Goal: Task Accomplishment & Management: Manage account settings

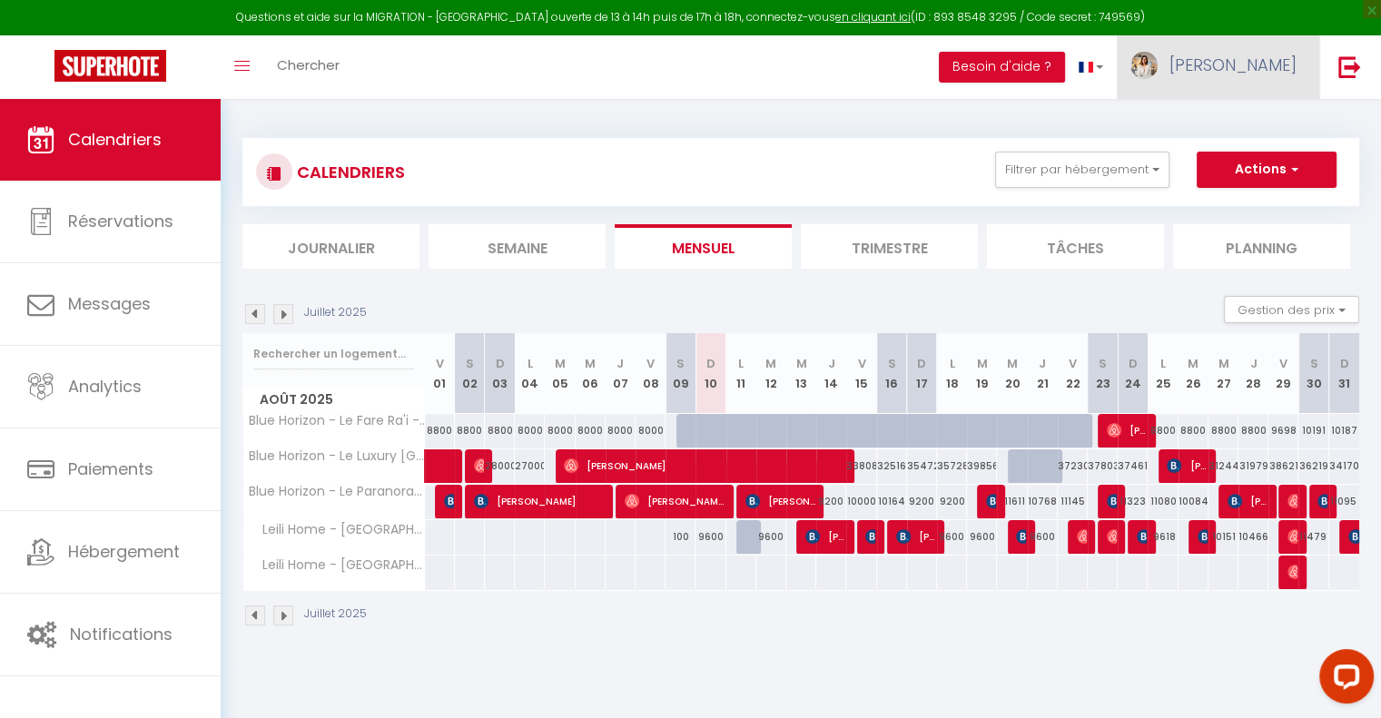
click at [1255, 78] on link "[PERSON_NAME]" at bounding box center [1218, 67] width 202 height 64
click at [1271, 130] on link "Paramètres" at bounding box center [1247, 126] width 134 height 31
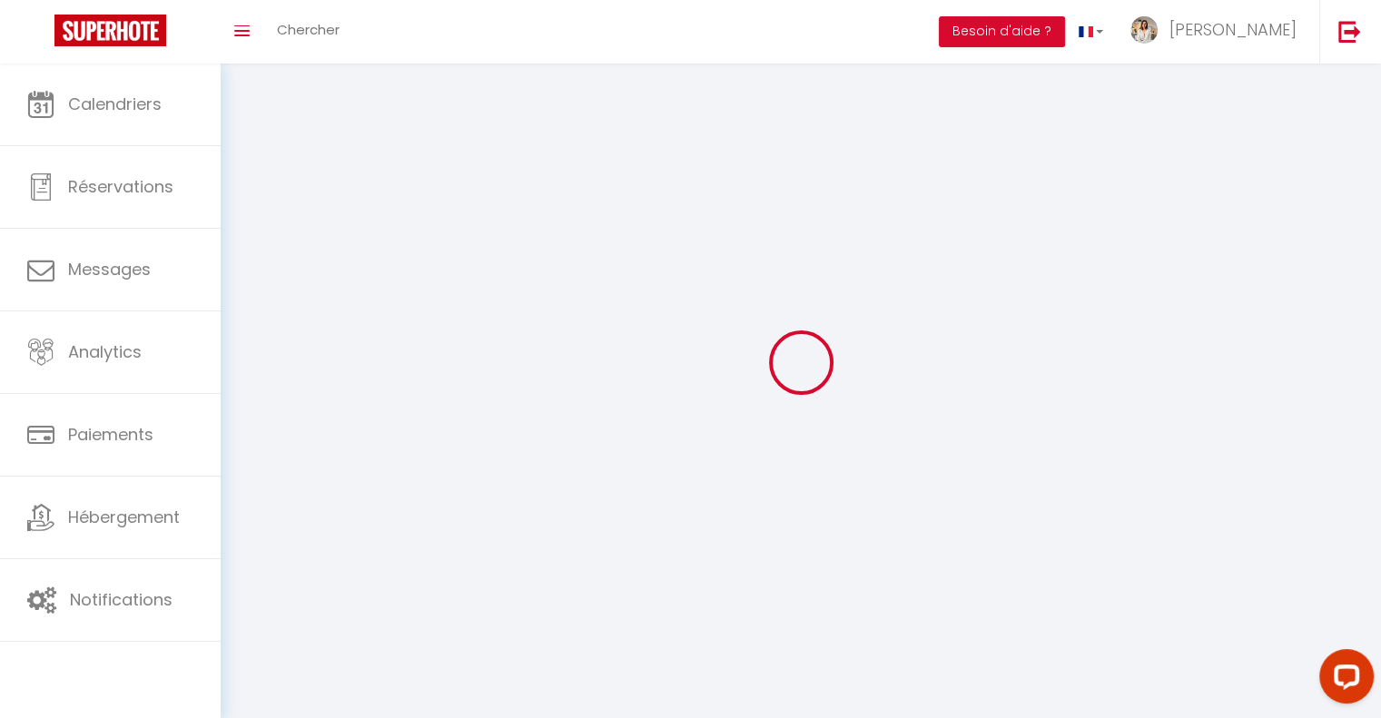
drag, startPoint x: 1271, startPoint y: 130, endPoint x: 990, endPoint y: 221, distance: 295.8
click at [990, 221] on div at bounding box center [800, 362] width 1117 height 555
type input "[PERSON_NAME]"
type input "Gagno"
type input "[PHONE_NUMBER]"
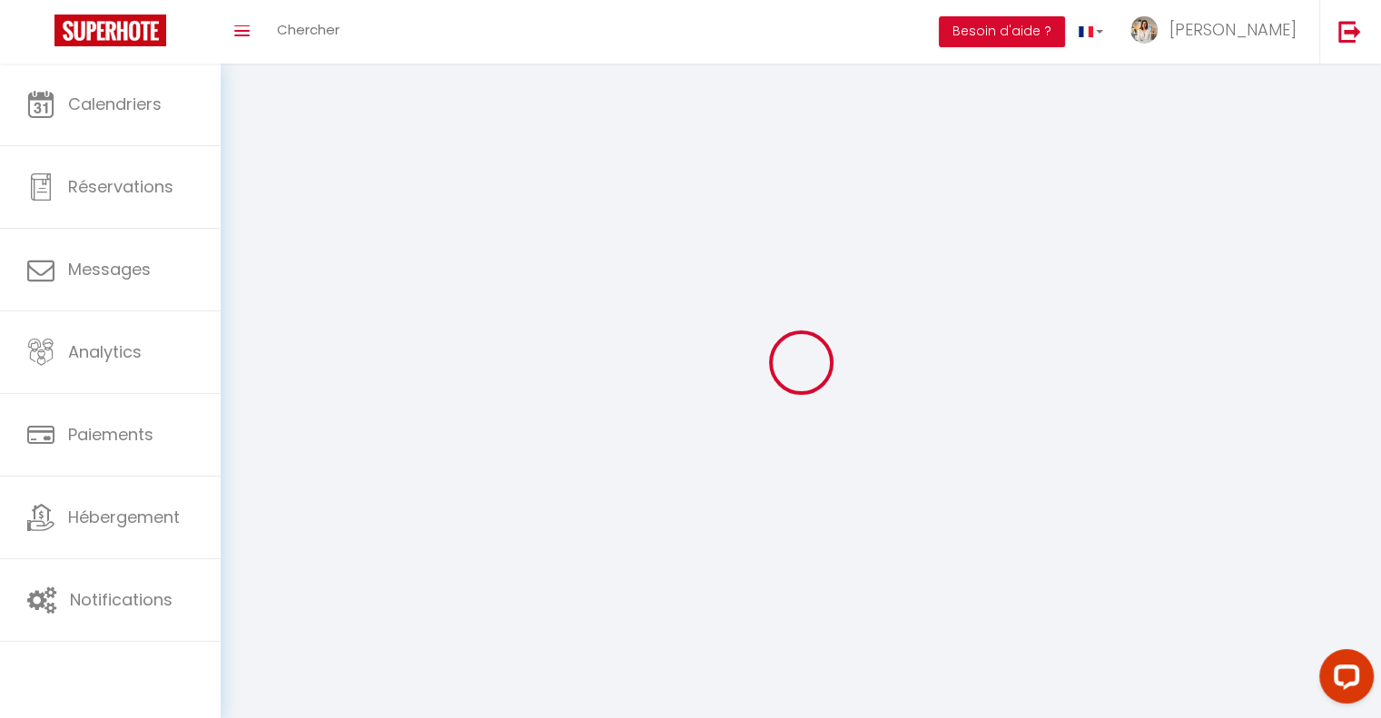
type input "BP141799"
type input "98701"
type input "ARUE"
type input "BhiA2z0K0v2hlmQxaDetjKWLB"
type input "Cb8iLj8QtAnCjt8wkKXYbaBag"
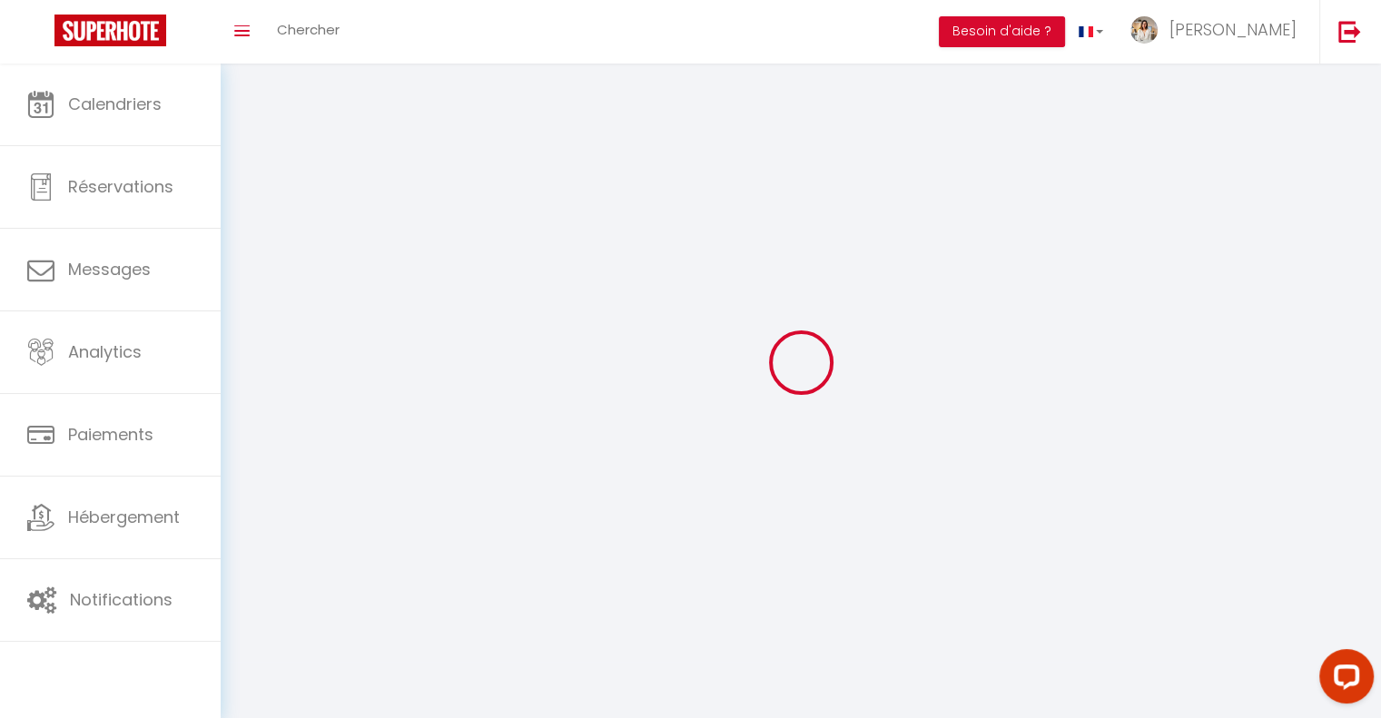
type input "[URL][DOMAIN_NAME]"
select select "13"
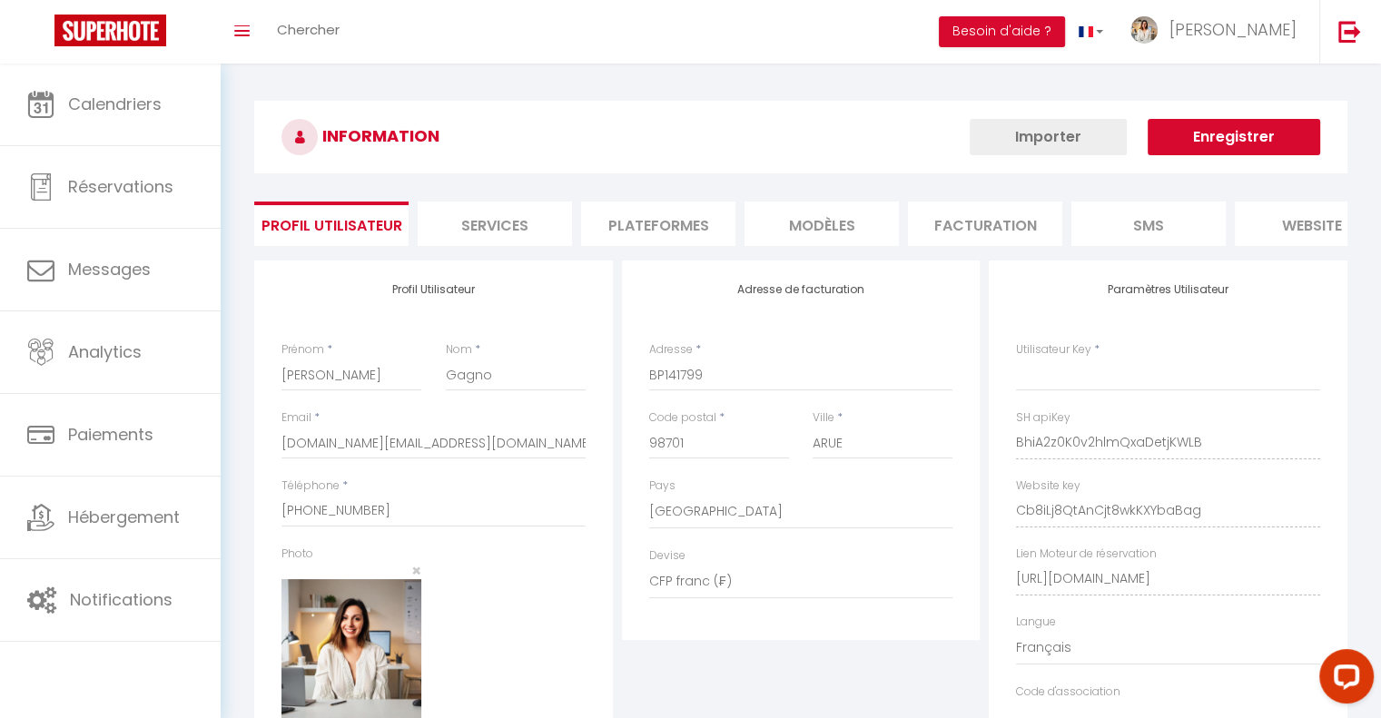
type input "BhiA2z0K0v2hlmQxaDetjKWLB"
type input "Cb8iLj8QtAnCjt8wkKXYbaBag"
type input "[URL][DOMAIN_NAME]"
select select "fr"
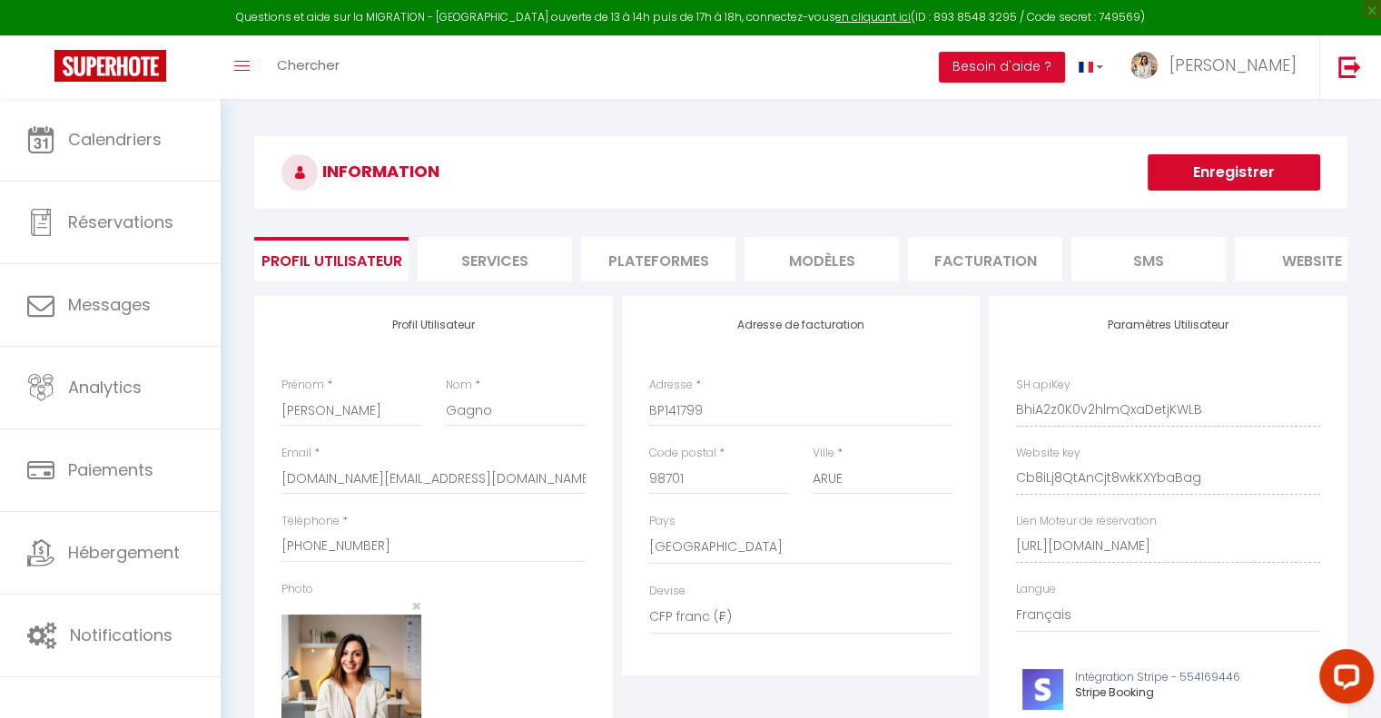
scroll to position [29, 0]
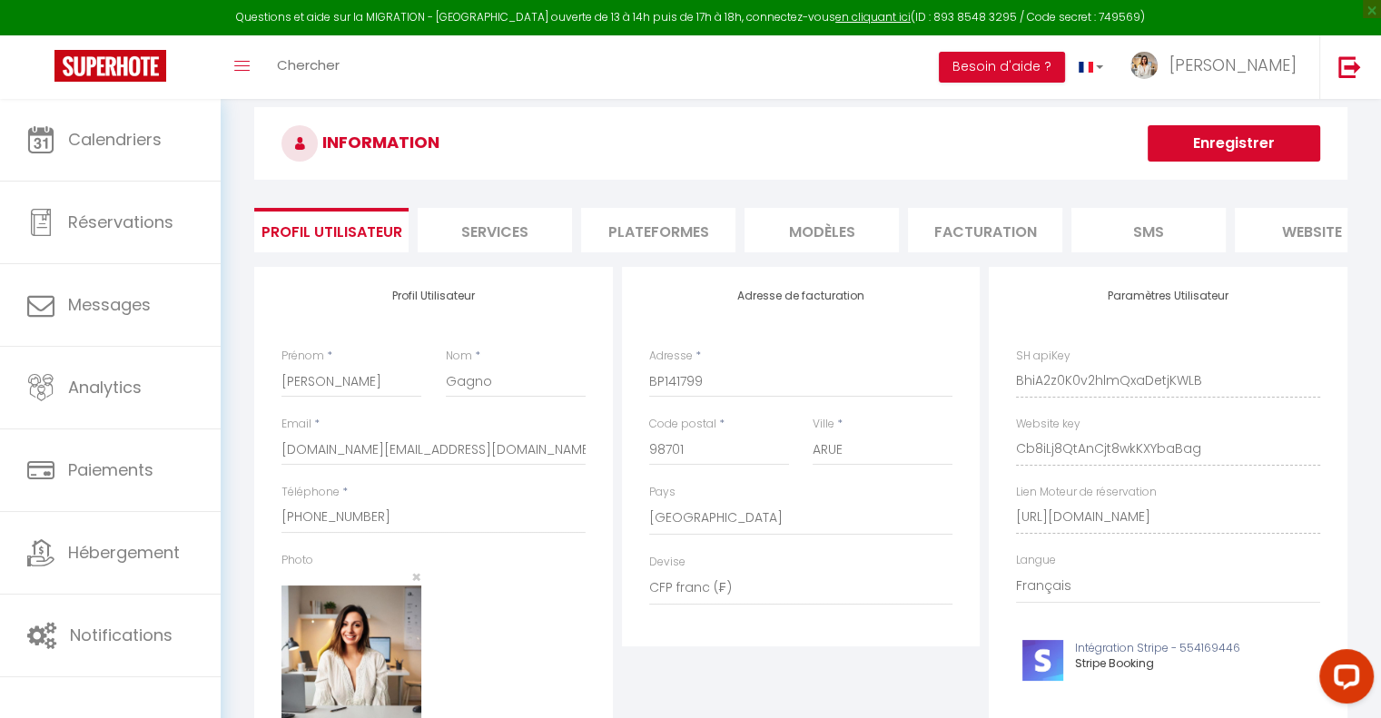
click at [684, 227] on li "Plateformes" at bounding box center [658, 230] width 154 height 44
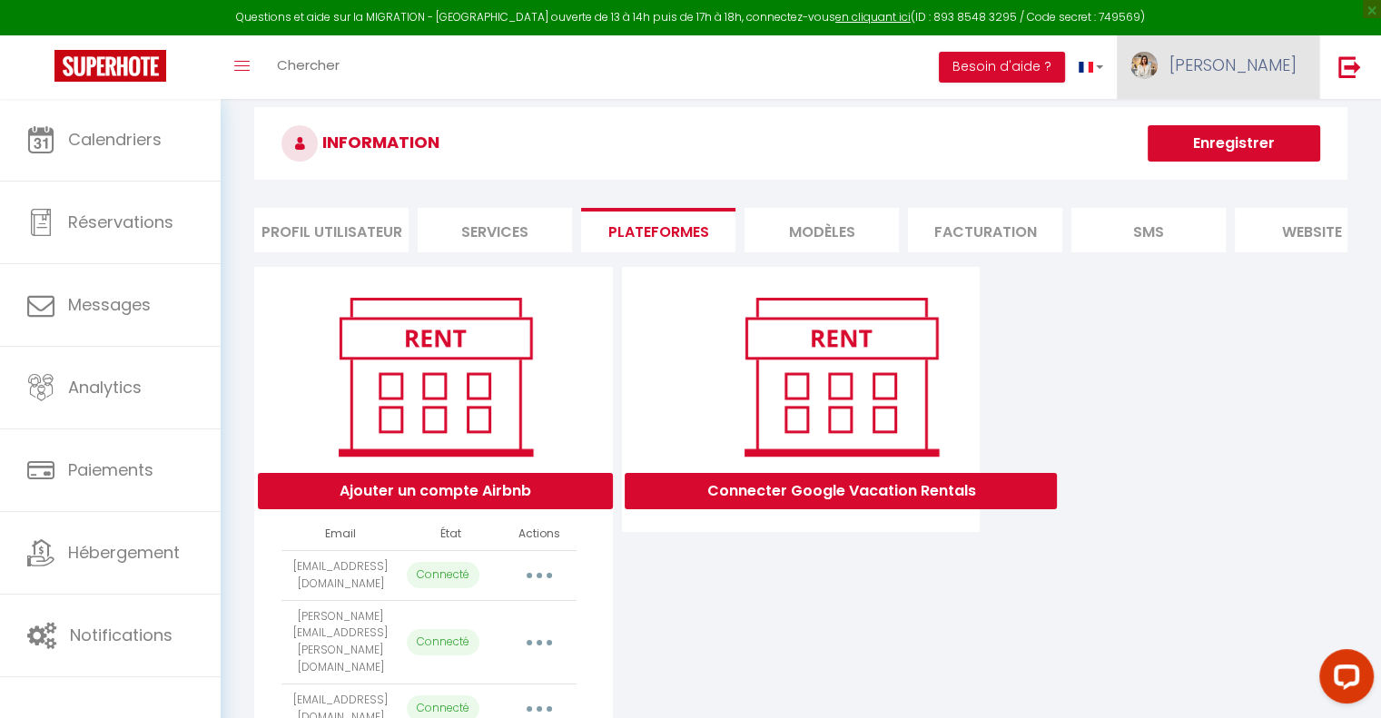
click at [1260, 71] on span "[PERSON_NAME]" at bounding box center [1233, 65] width 127 height 23
click at [1229, 166] on link "Équipe" at bounding box center [1247, 158] width 134 height 31
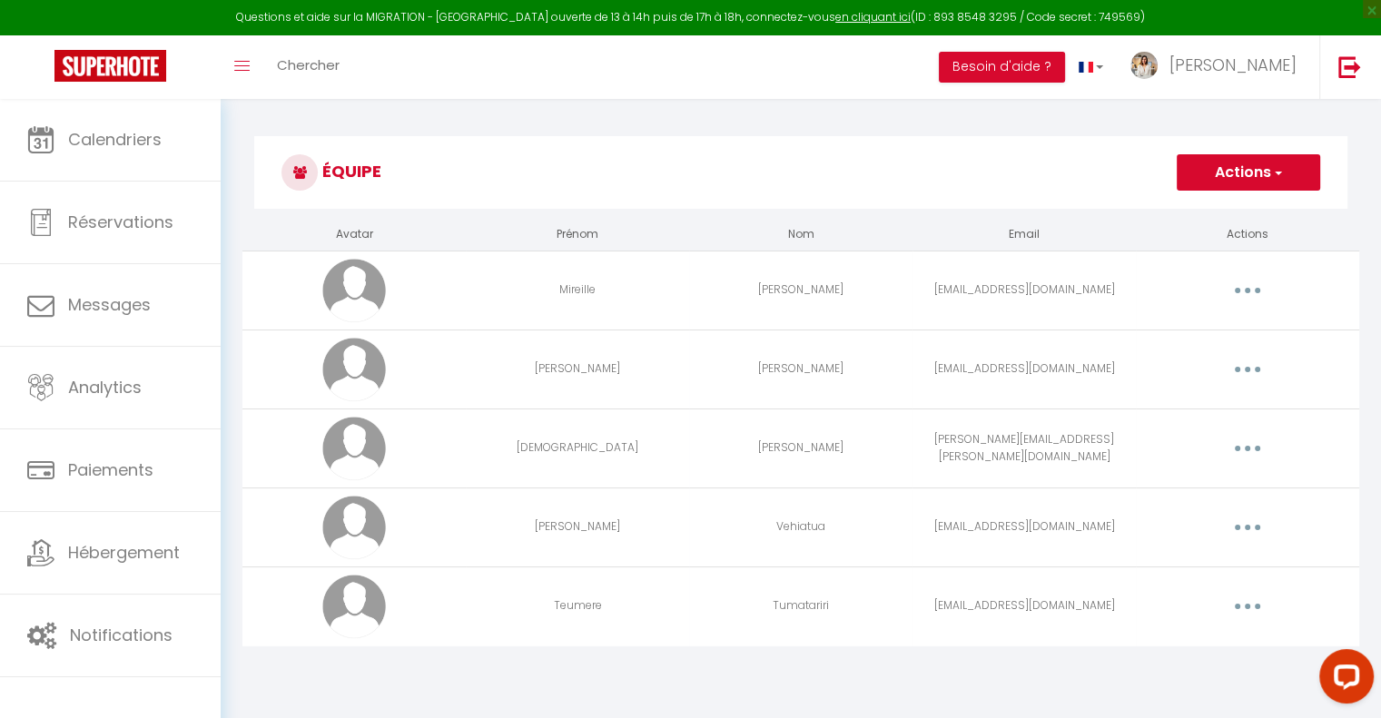
click at [1234, 159] on button "Actions" at bounding box center [1248, 172] width 143 height 36
click at [1237, 213] on link "Ajouter un nouvel utilisateur" at bounding box center [1212, 213] width 214 height 24
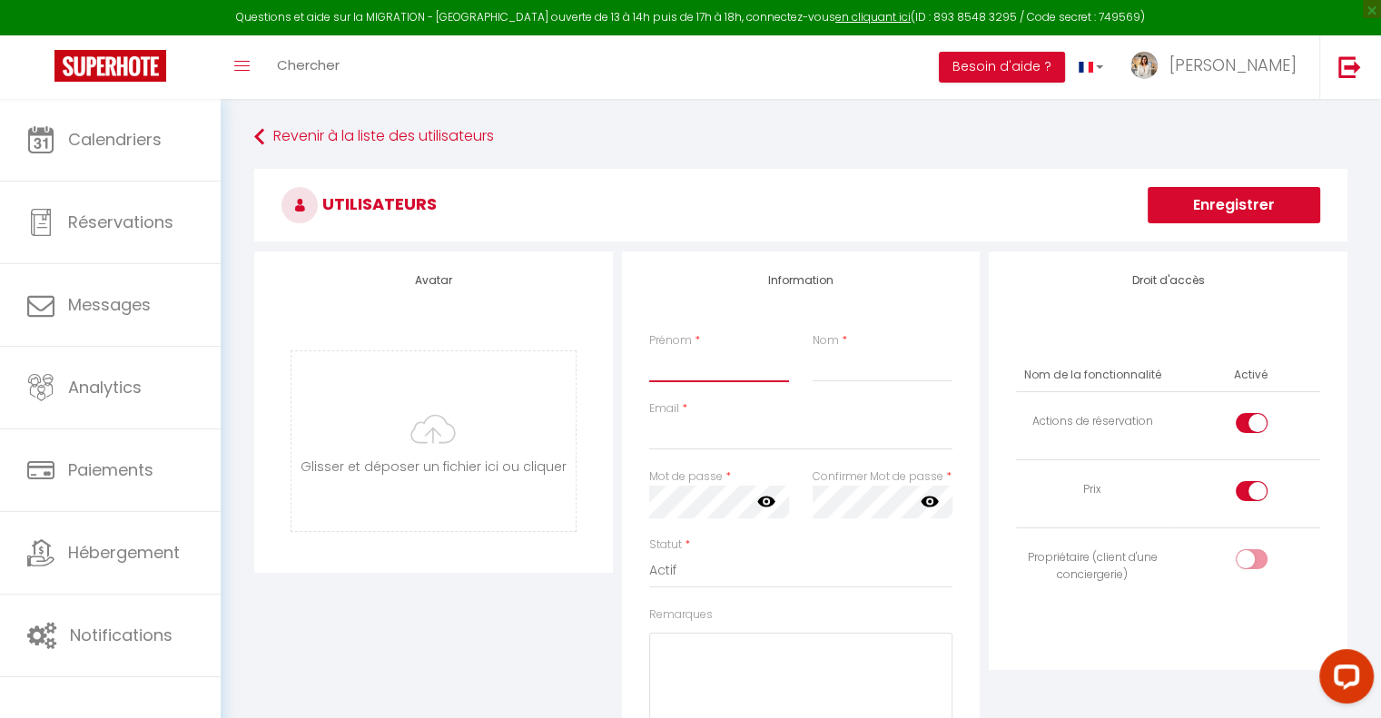
click at [694, 351] on input "Prénom" at bounding box center [719, 366] width 140 height 33
click at [718, 363] on input "Prénom" at bounding box center [719, 366] width 140 height 33
drag, startPoint x: 718, startPoint y: 363, endPoint x: 734, endPoint y: 433, distance: 71.6
click at [734, 433] on div "Information Prénom * Nom * Email * Mot de passe * Votre mot de passe doit compo…" at bounding box center [801, 565] width 359 height 627
